Goal: Communication & Community: Ask a question

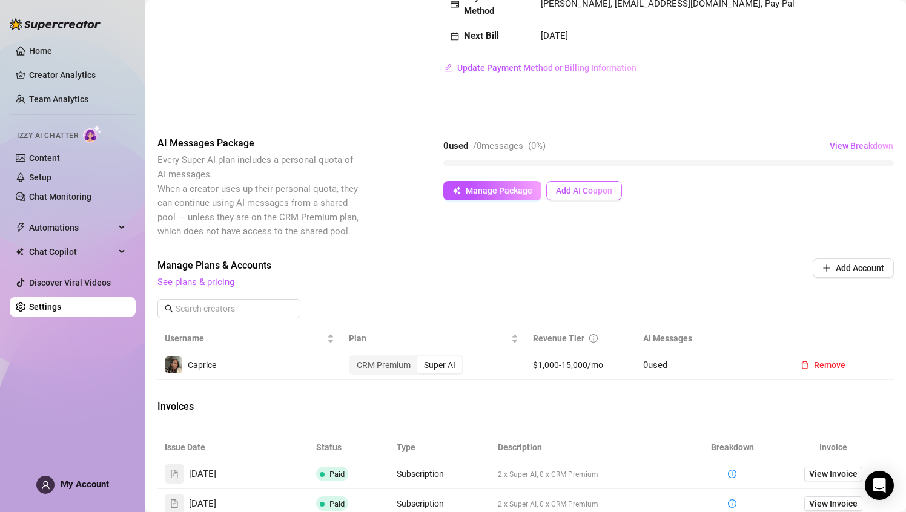
scroll to position [391, 0]
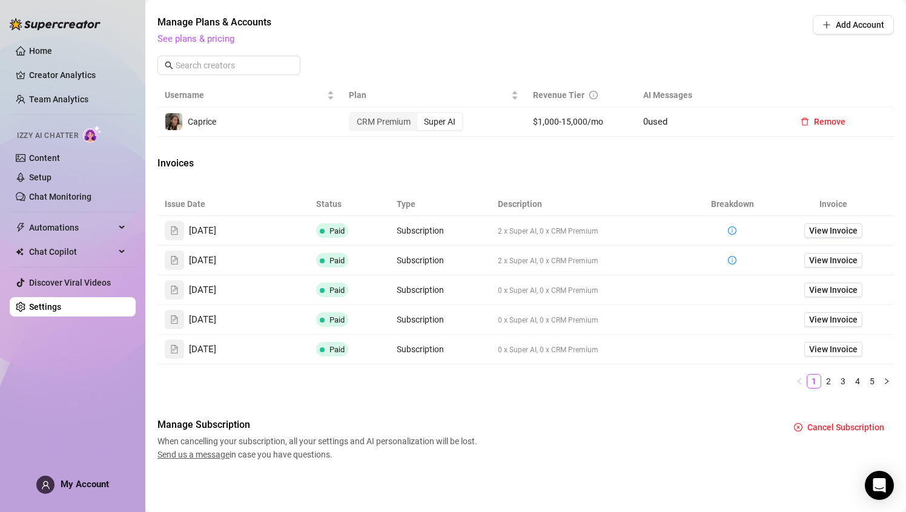
click at [191, 457] on span "Send us a message" at bounding box center [193, 455] width 72 height 10
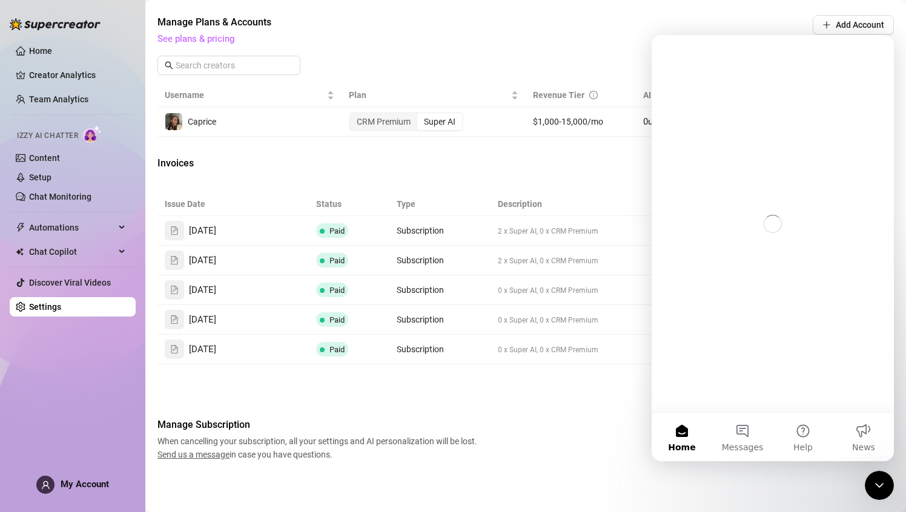
scroll to position [0, 0]
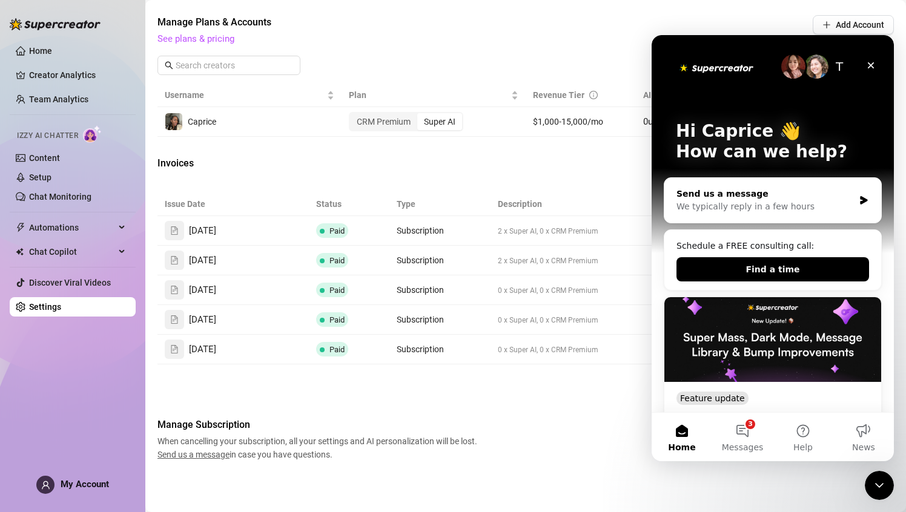
click at [755, 197] on div "Send us a message" at bounding box center [765, 194] width 177 height 13
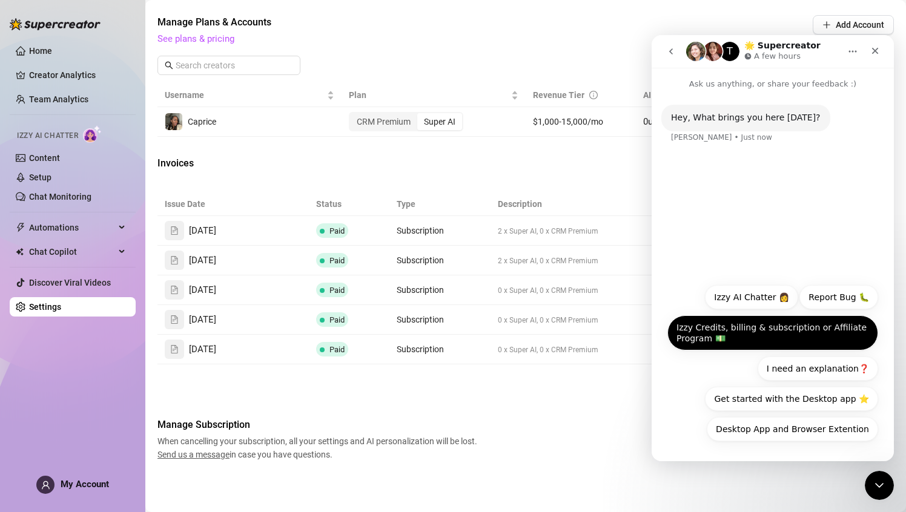
click at [773, 338] on button "Izzy Credits, billing & subscription or Affiliate Program 💵" at bounding box center [772, 333] width 211 height 35
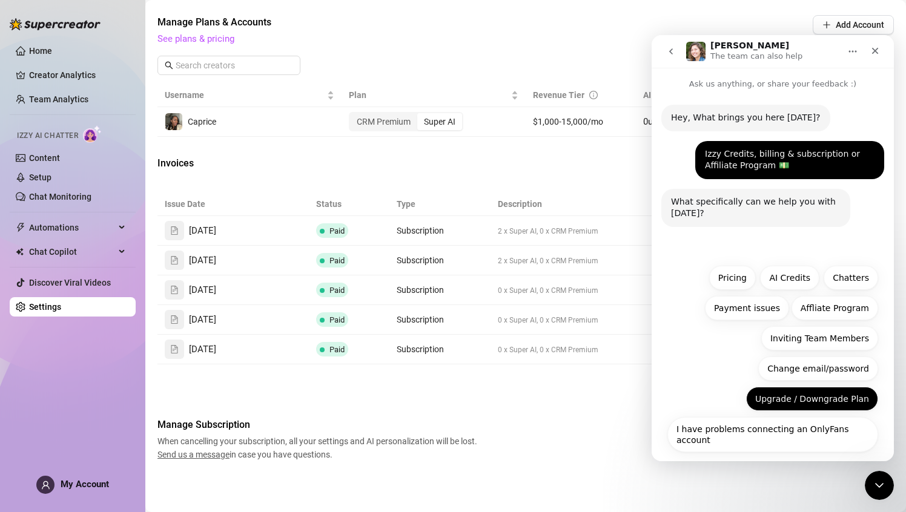
click at [789, 406] on button "Upgrade / Downgrade Plan" at bounding box center [812, 399] width 132 height 24
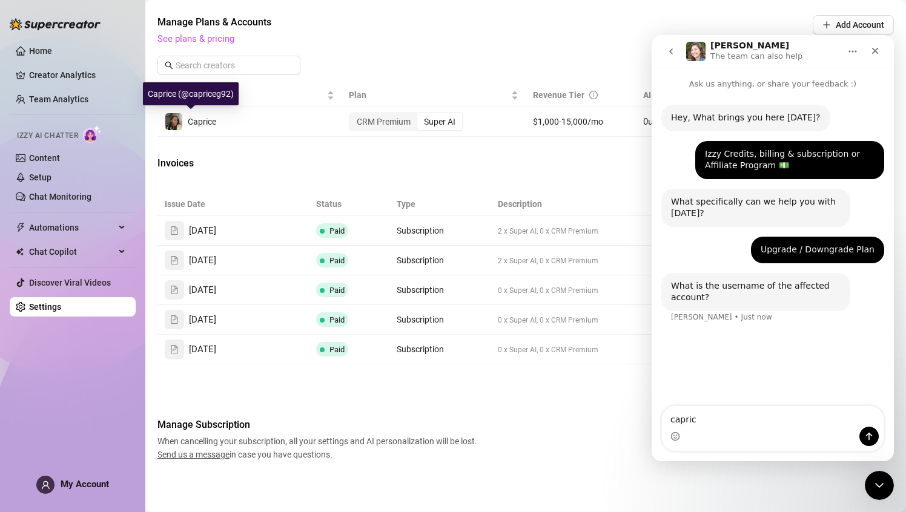
click at [193, 128] on div "Caprice" at bounding box center [202, 121] width 28 height 13
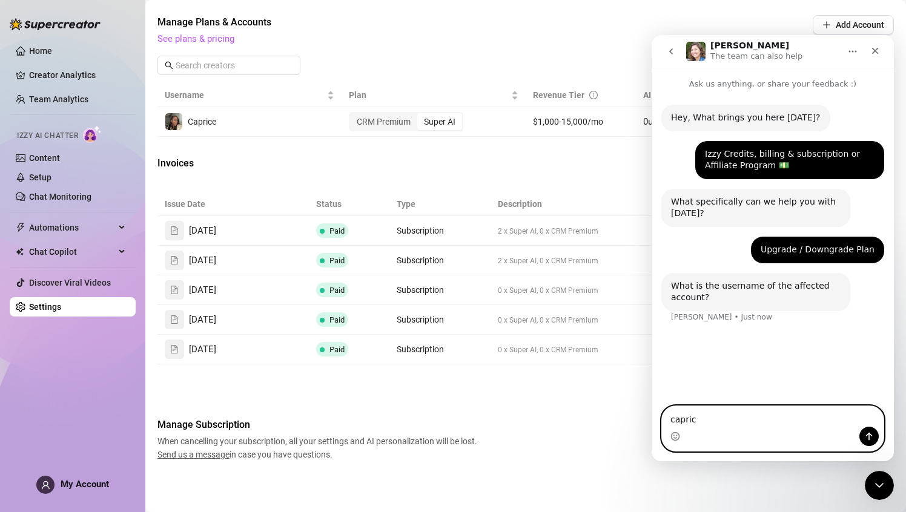
click at [716, 420] on textarea "capric" at bounding box center [773, 416] width 222 height 21
type textarea "capriceg92"
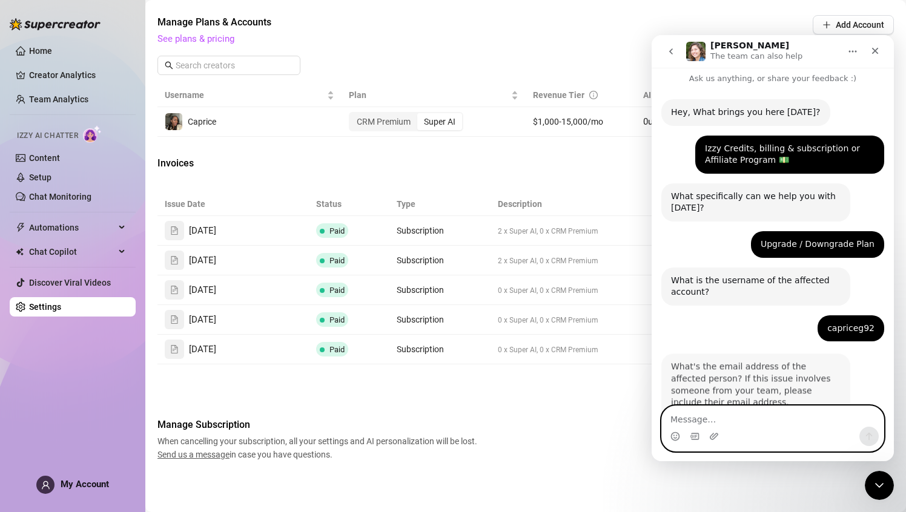
click at [712, 425] on textarea "Message…" at bounding box center [773, 416] width 222 height 21
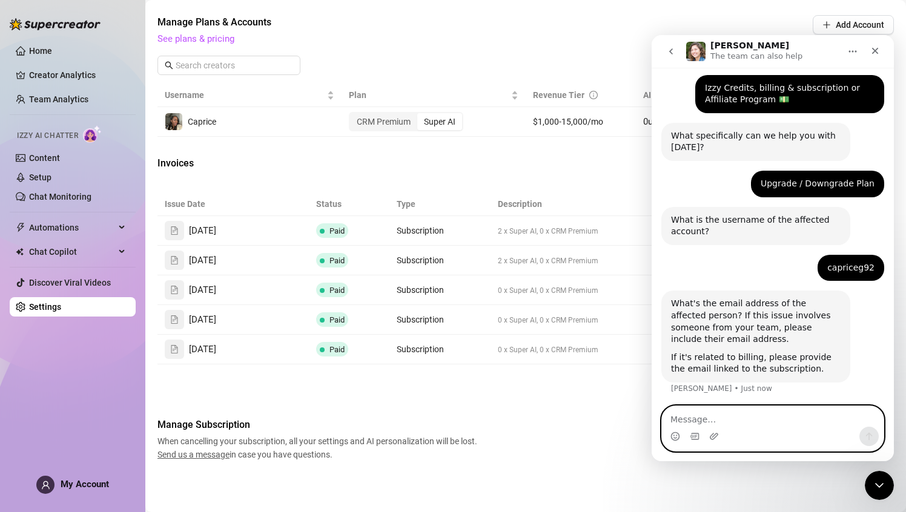
scroll to position [68, 0]
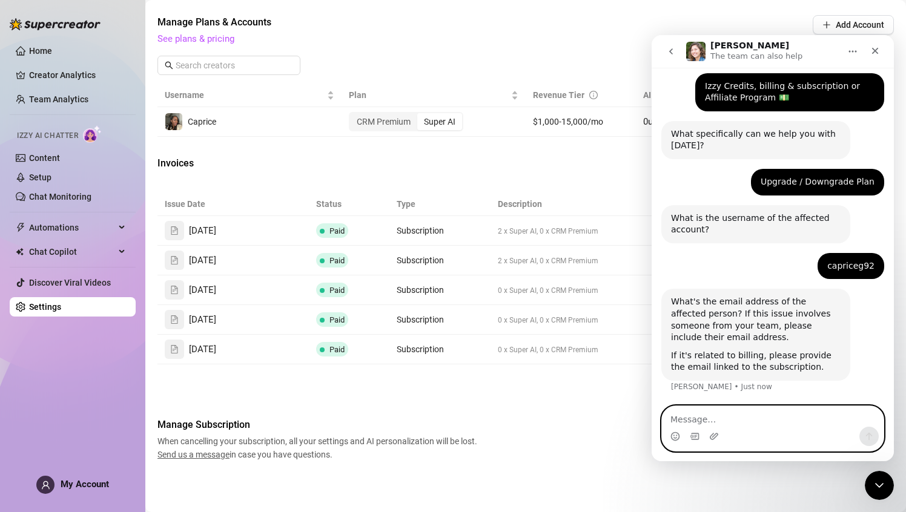
click at [697, 414] on textarea "Message…" at bounding box center [773, 416] width 222 height 21
type textarea "[EMAIL_ADDRESS][DOMAIN_NAME]"
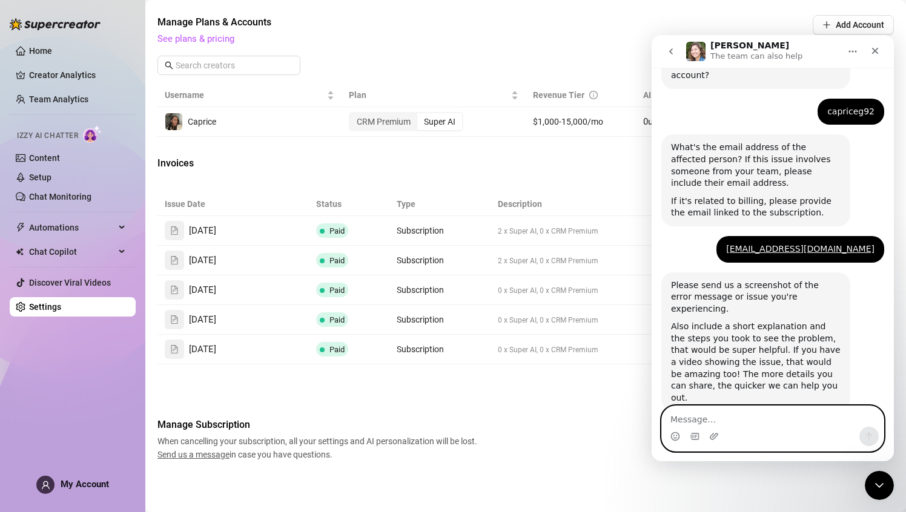
scroll to position [229, 0]
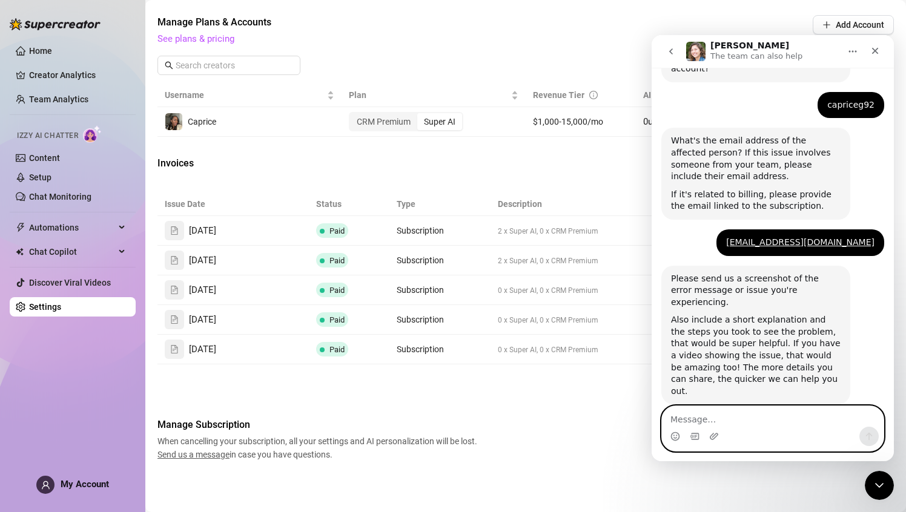
click at [708, 420] on textarea "Message…" at bounding box center [773, 416] width 222 height 21
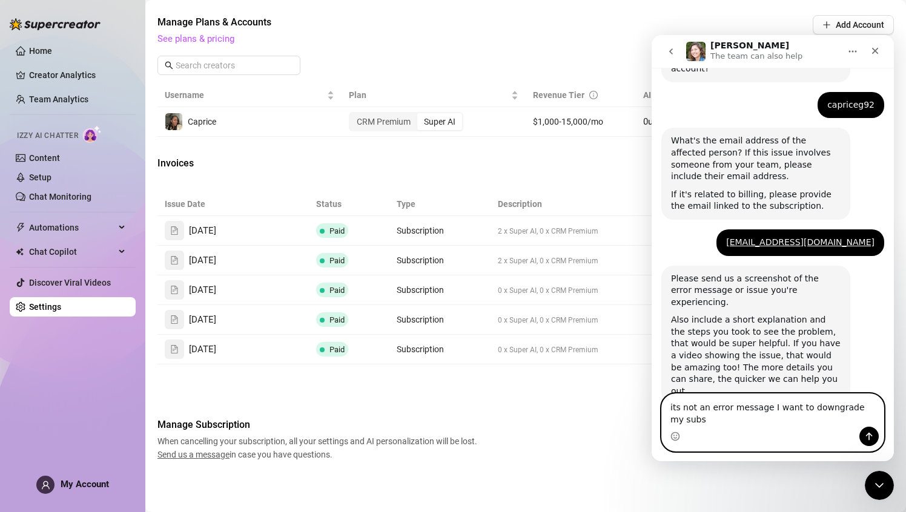
scroll to position [241, 0]
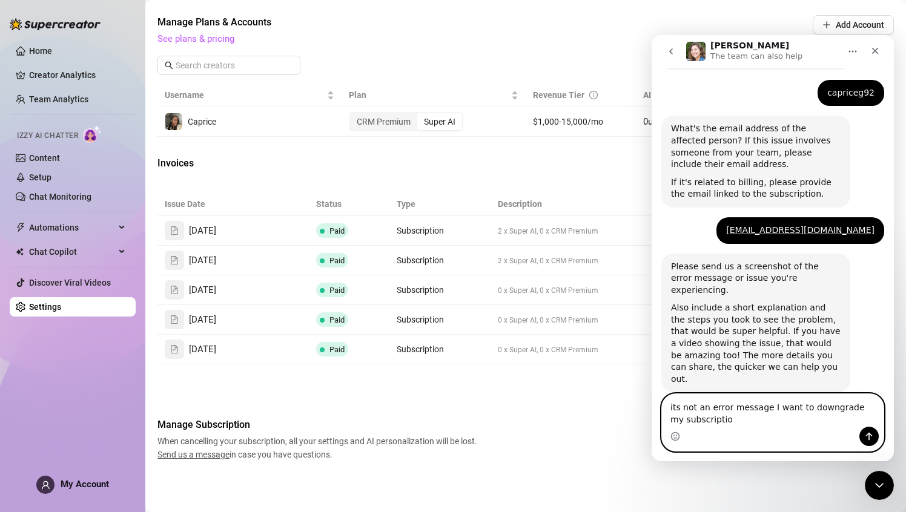
type textarea "its not an error message I want to downgrade my subscription"
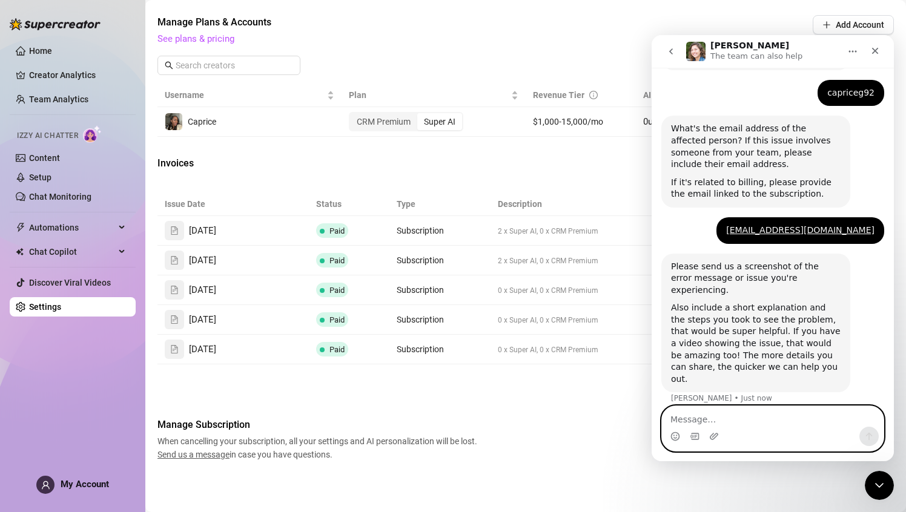
scroll to position [277, 0]
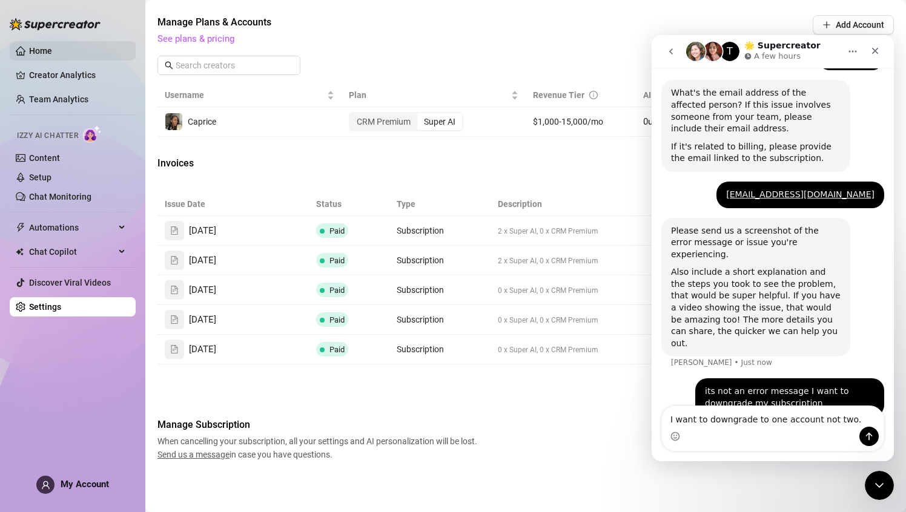
click at [51, 50] on link "Home" at bounding box center [40, 51] width 23 height 10
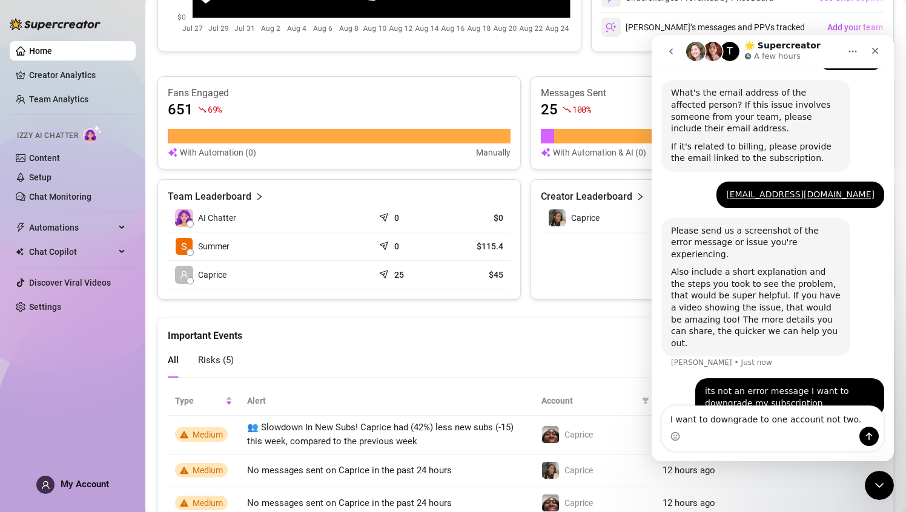
scroll to position [391, 0]
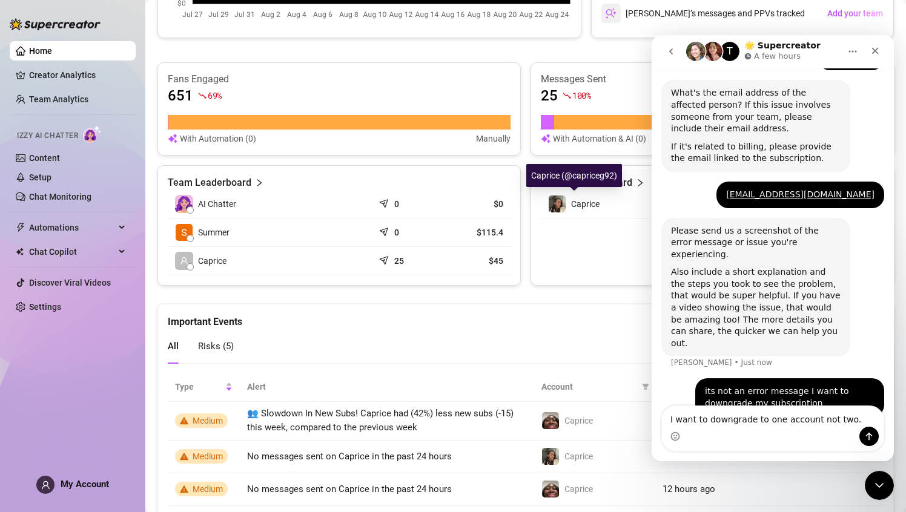
click at [575, 207] on span "Caprice" at bounding box center [585, 204] width 28 height 10
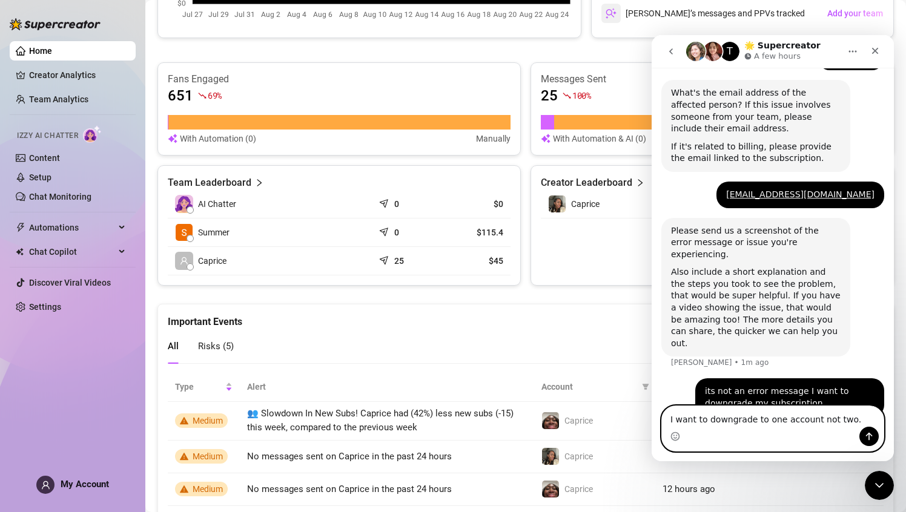
click at [853, 422] on textarea "I want to downgrade to one account not two." at bounding box center [773, 416] width 222 height 21
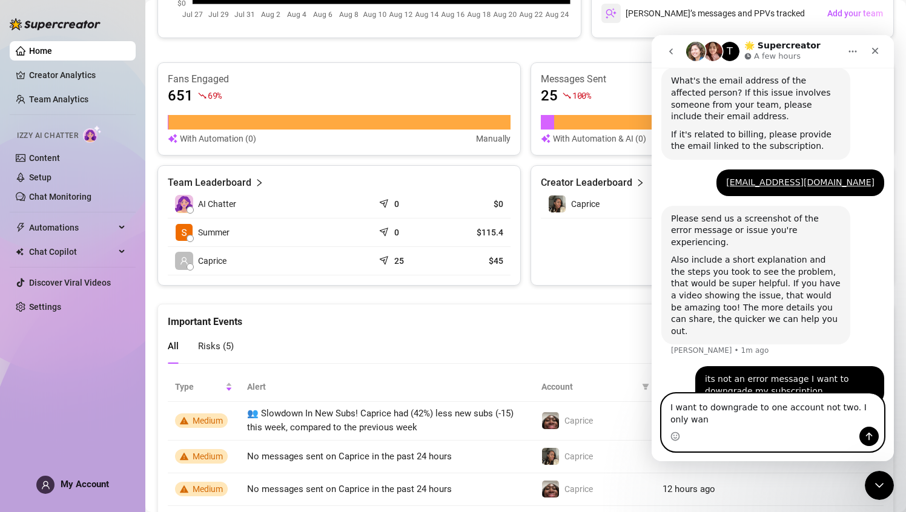
scroll to position [289, 0]
type textarea "I want to downgrade to one account not two. I only want to keep @capriceg92"
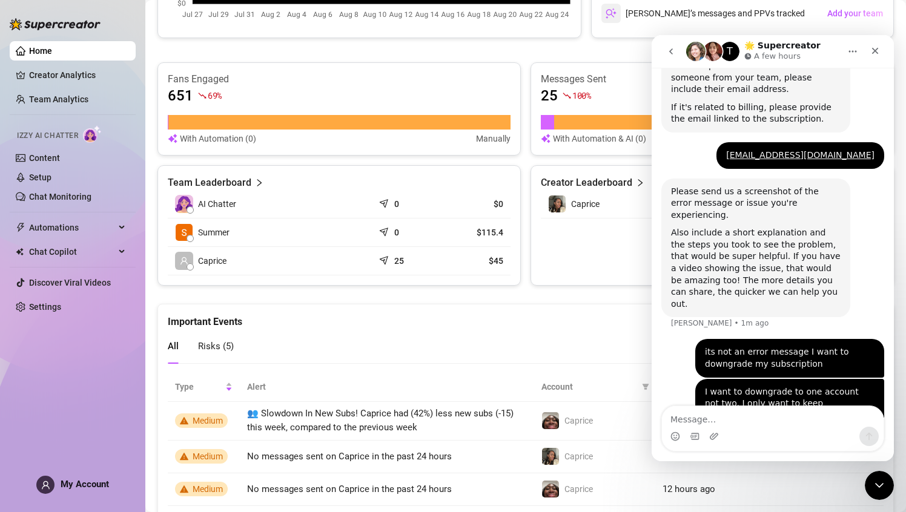
click at [486, 240] on td "$115.4" at bounding box center [476, 233] width 68 height 28
click at [484, 219] on td "$115.4" at bounding box center [476, 233] width 68 height 28
click at [188, 238] on div at bounding box center [190, 238] width 7 height 7
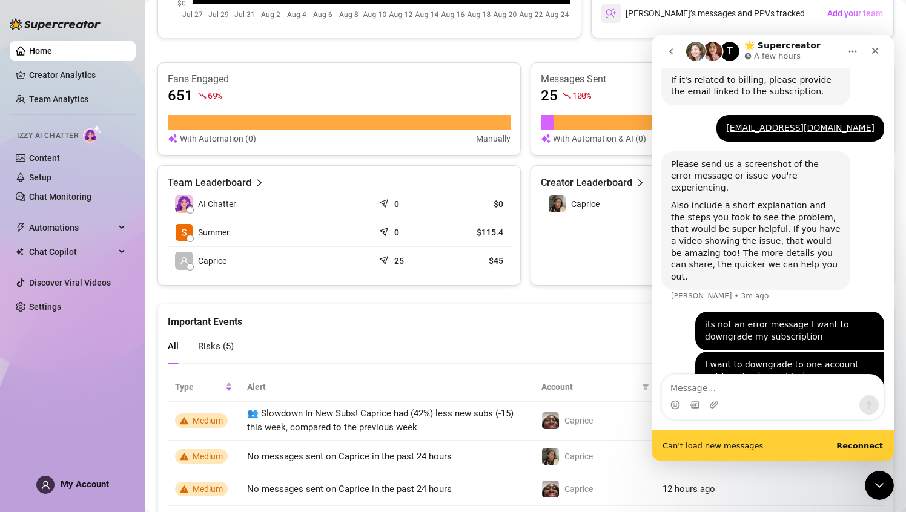
scroll to position [348, 0]
